Goal: Task Accomplishment & Management: Use online tool/utility

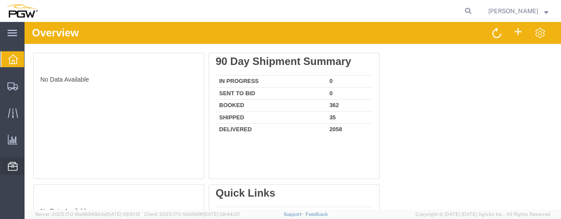
click at [0, 0] on span "Location Appointment" at bounding box center [0, 0] width 0 height 0
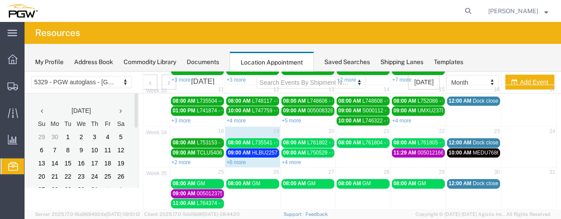
scroll to position [127, 0]
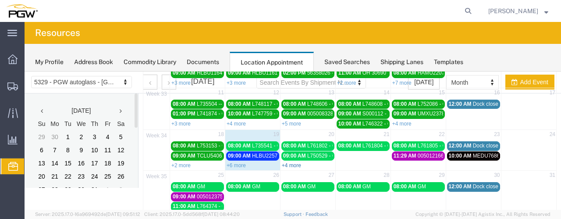
click at [289, 162] on link "+4 more" at bounding box center [291, 165] width 19 height 6
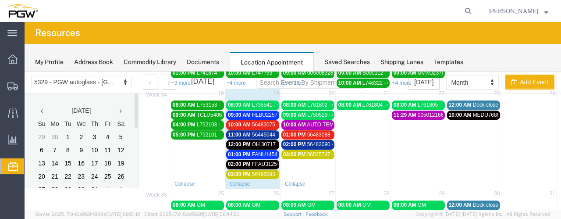
scroll to position [169, 0]
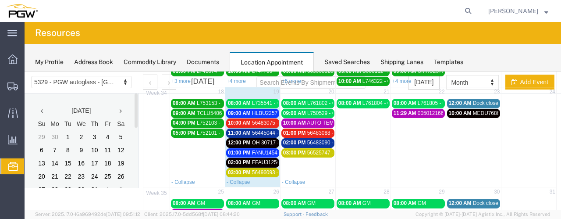
click at [254, 100] on span "L735541 - GM" at bounding box center [268, 103] width 33 height 6
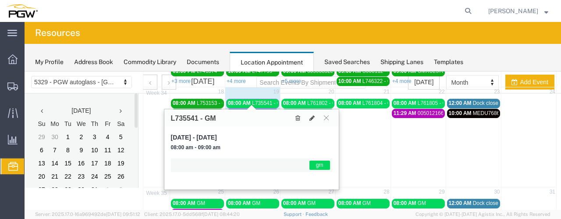
click at [254, 100] on span "L735541 - GM" at bounding box center [268, 103] width 33 height 6
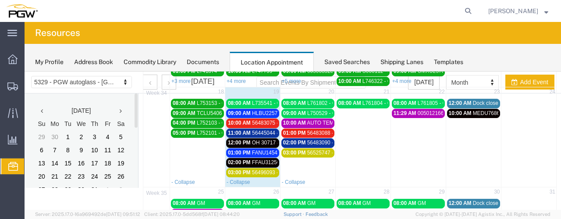
click at [259, 109] on link "09:00 AM HLBU2257733 - XYG" at bounding box center [252, 113] width 53 height 9
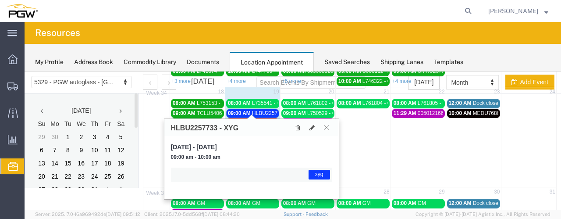
click at [259, 109] on link "09:00 AM HLBU2257733 - XYG" at bounding box center [252, 113] width 53 height 9
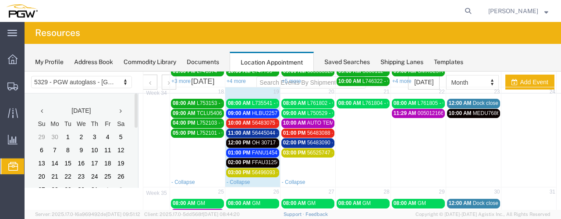
click at [265, 130] on div "11:00 AM 56445044 - FUYAO (5405)" at bounding box center [253, 133] width 50 height 7
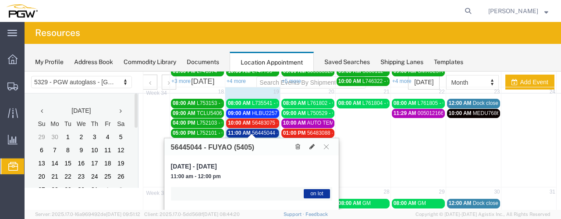
click at [265, 130] on div "11:00 AM 56445044 - FUYAO (5405)" at bounding box center [253, 133] width 50 height 7
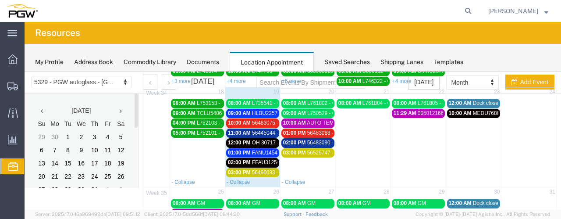
click at [269, 139] on span "OH 30717 & OH 30718 - VITRO // 9 HT" at bounding box center [298, 142] width 92 height 6
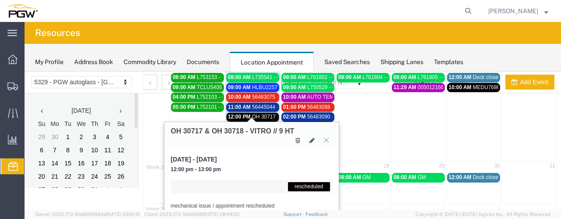
scroll to position [194, 0]
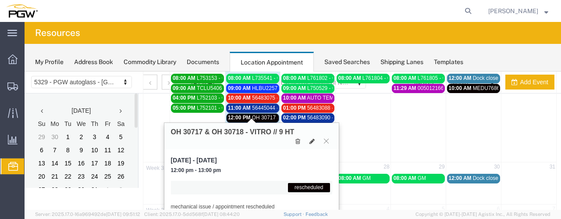
click at [269, 125] on span "FANU1454241 - XYG" at bounding box center [277, 128] width 50 height 6
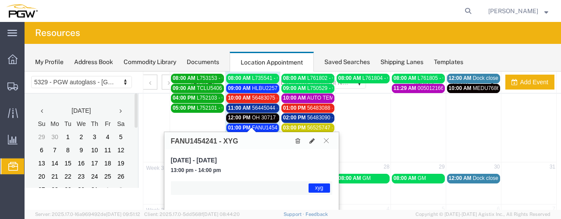
click at [327, 139] on icon at bounding box center [326, 140] width 5 height 5
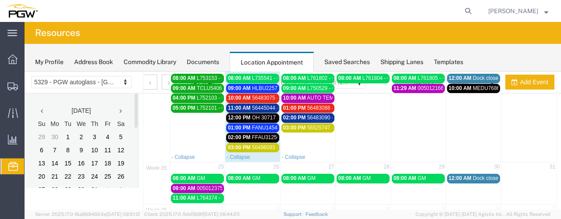
click at [261, 134] on span "FFAU3125684 - XYG" at bounding box center [276, 137] width 49 height 6
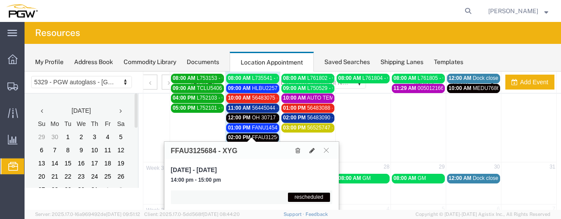
click at [261, 134] on span "FFAU3125684 - XYG" at bounding box center [276, 137] width 49 height 6
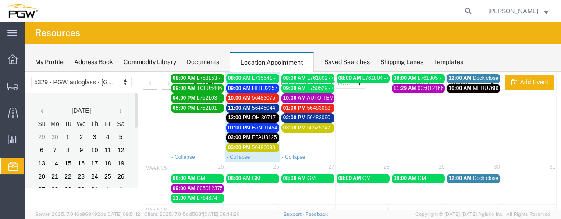
click at [260, 144] on span "56496093 - FUYAO" at bounding box center [275, 147] width 46 height 6
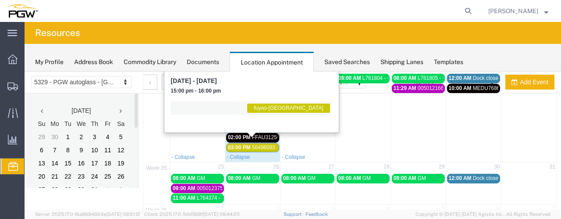
click at [260, 144] on span "56496093 - FUYAO" at bounding box center [275, 147] width 46 height 6
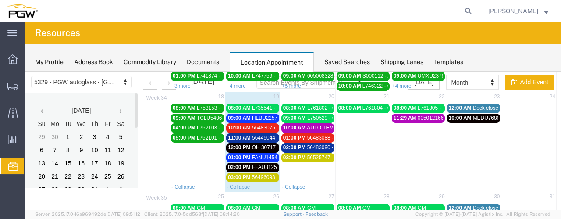
scroll to position [164, 0]
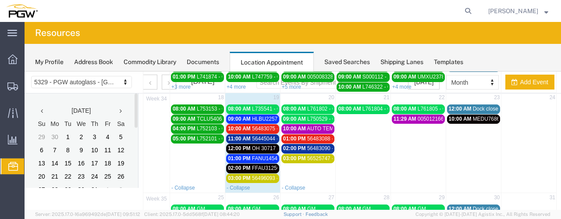
click at [267, 106] on span "L735541 - GM" at bounding box center [268, 109] width 33 height 6
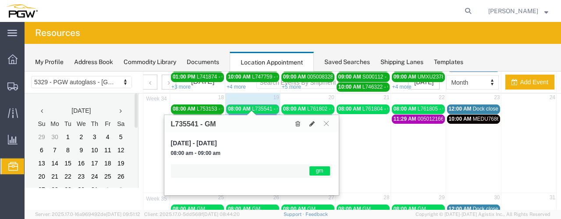
click at [267, 106] on span "L735541 - GM" at bounding box center [268, 109] width 33 height 6
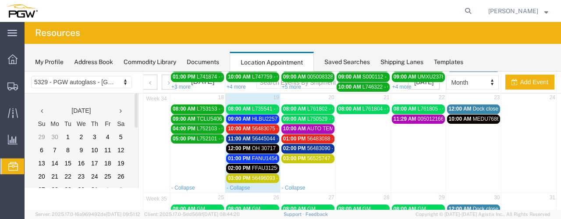
click at [257, 116] on span "HLBU2257733 - XYG" at bounding box center [277, 119] width 50 height 6
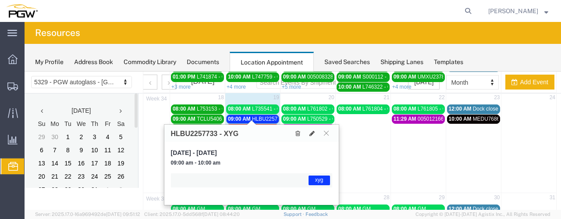
click at [257, 116] on span "HLBU2257733 - XYG" at bounding box center [277, 119] width 50 height 6
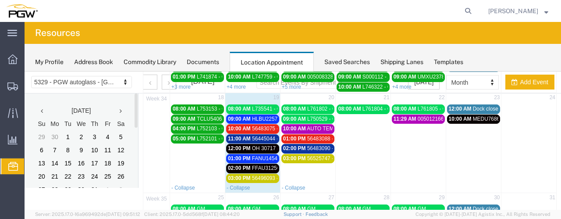
click at [253, 125] on span "56483075 - FUYAO" at bounding box center [275, 128] width 46 height 6
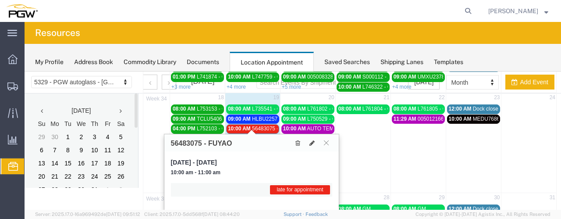
click at [253, 125] on span "56483075 - FUYAO" at bounding box center [275, 128] width 46 height 6
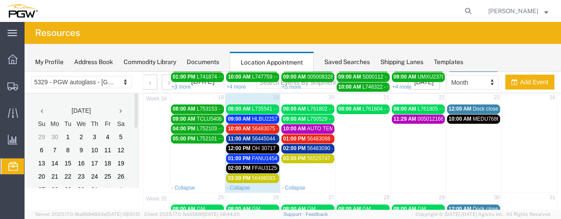
click at [253, 136] on span "56445044 - FUYAO (5405)" at bounding box center [283, 139] width 62 height 6
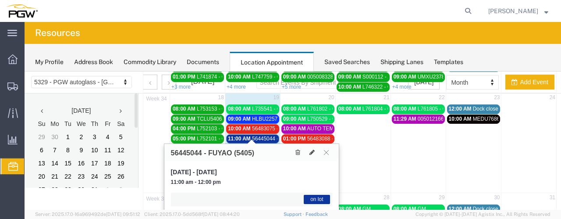
click at [253, 136] on span "56445044 - FUYAO (5405)" at bounding box center [283, 139] width 62 height 6
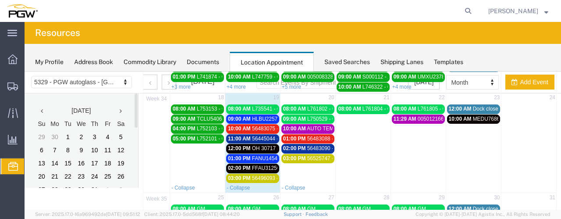
click at [250, 145] on div "12:00 PM OH 30717 & OH 30718 - VITRO // 9 HT" at bounding box center [253, 148] width 50 height 7
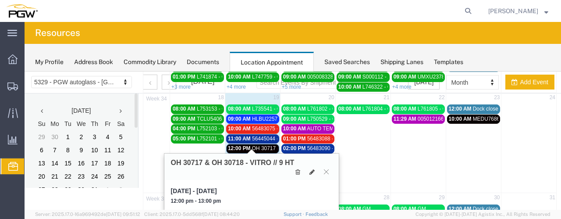
click at [250, 145] on div "12:00 PM OH 30717 & OH 30718 - VITRO // 9 HT" at bounding box center [253, 148] width 50 height 7
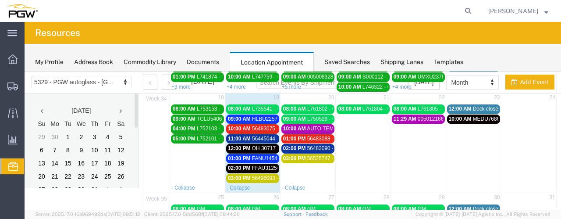
click at [249, 155] on div "01:00 PM FANU1454241 - XYG" at bounding box center [253, 158] width 50 height 7
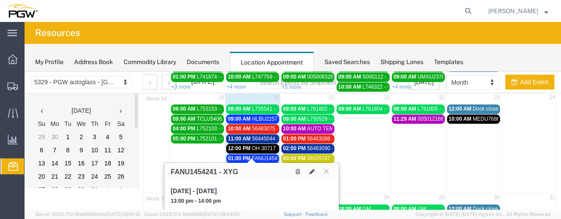
click at [249, 155] on div "01:00 PM FANU1454241 - XYG" at bounding box center [253, 158] width 50 height 7
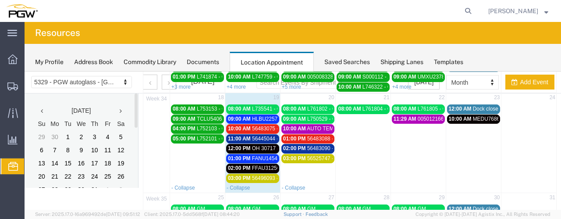
click at [248, 164] on link "02:00 PM FFAU3125684 - XYG" at bounding box center [252, 168] width 53 height 9
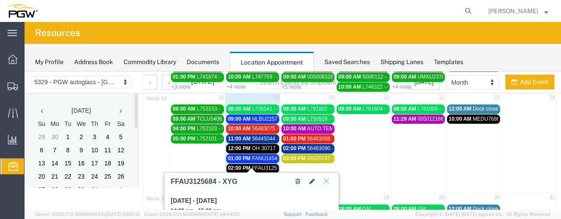
click at [248, 164] on link "02:00 PM FFAU3125684 - XYG" at bounding box center [252, 168] width 53 height 9
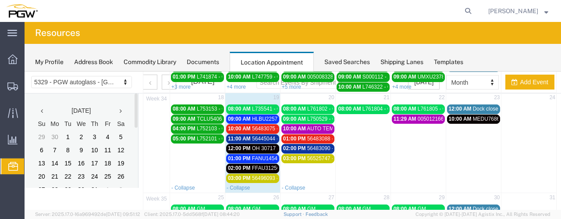
click at [248, 175] on span "03:00 PM" at bounding box center [239, 178] width 23 height 6
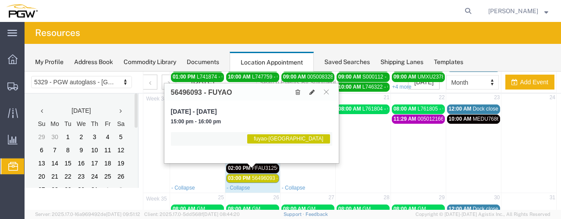
click at [248, 175] on span "03:00 PM" at bounding box center [239, 178] width 23 height 6
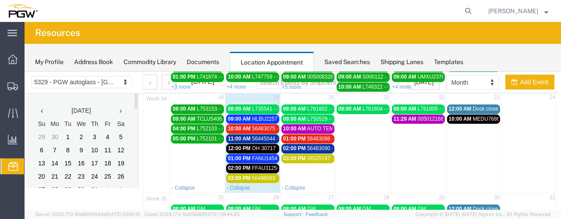
drag, startPoint x: 138, startPoint y: 106, endPoint x: 135, endPoint y: 172, distance: 66.3
click at [135, 172] on div "[DATE] Su Mo Tu We Th Fr Sa 29 30 1 2 3 4 5 6 7 8 9 10 11 12 13 14 15 16 17 18 …" at bounding box center [82, 159] width 114 height 132
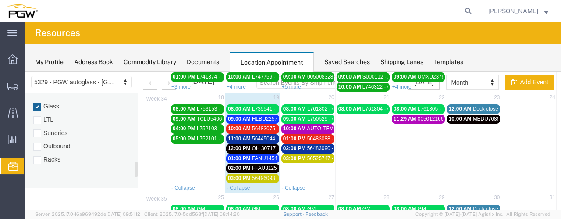
scroll to position [407, 0]
drag, startPoint x: 136, startPoint y: 103, endPoint x: 139, endPoint y: 171, distance: 67.1
click at [139, 171] on div "5329 - PGW autoglass - Chillicothe 5329 - PGW autoglass - [GEOGRAPHIC_DATA] [DA…" at bounding box center [293, 84] width 537 height 352
click at [38, 167] on div at bounding box center [37, 171] width 8 height 8
click at [25, 71] on input "Racks" at bounding box center [25, 71] width 0 height 0
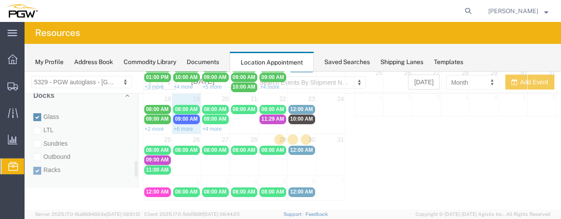
scroll to position [79, 0]
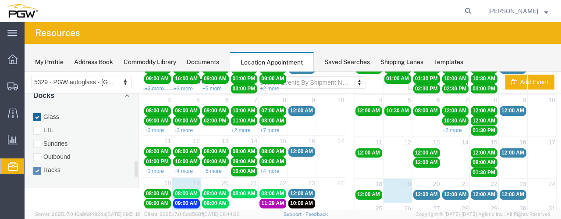
click at [37, 113] on div at bounding box center [37, 117] width 8 height 8
click at [25, 71] on input "Glass" at bounding box center [25, 71] width 0 height 0
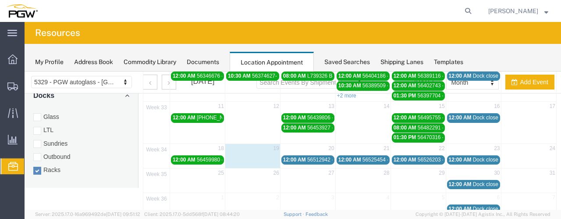
scroll to position [117, 0]
